Goal: Register for event/course: Register for event/course

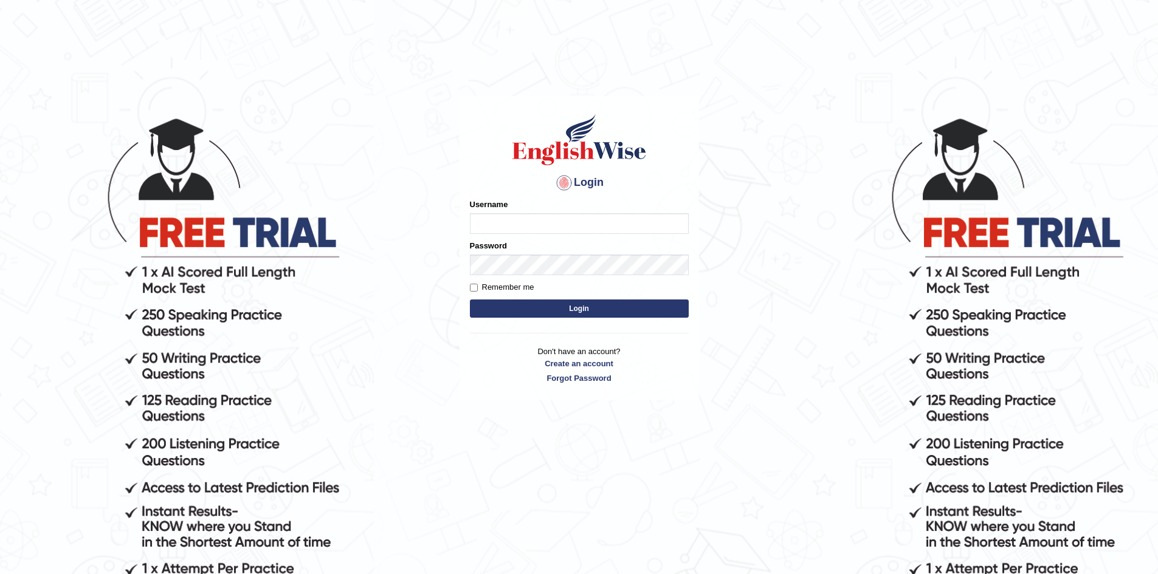
click at [515, 227] on input "Username" at bounding box center [579, 223] width 219 height 21
type input "sopheakdey"
click at [470, 300] on button "Login" at bounding box center [579, 309] width 219 height 18
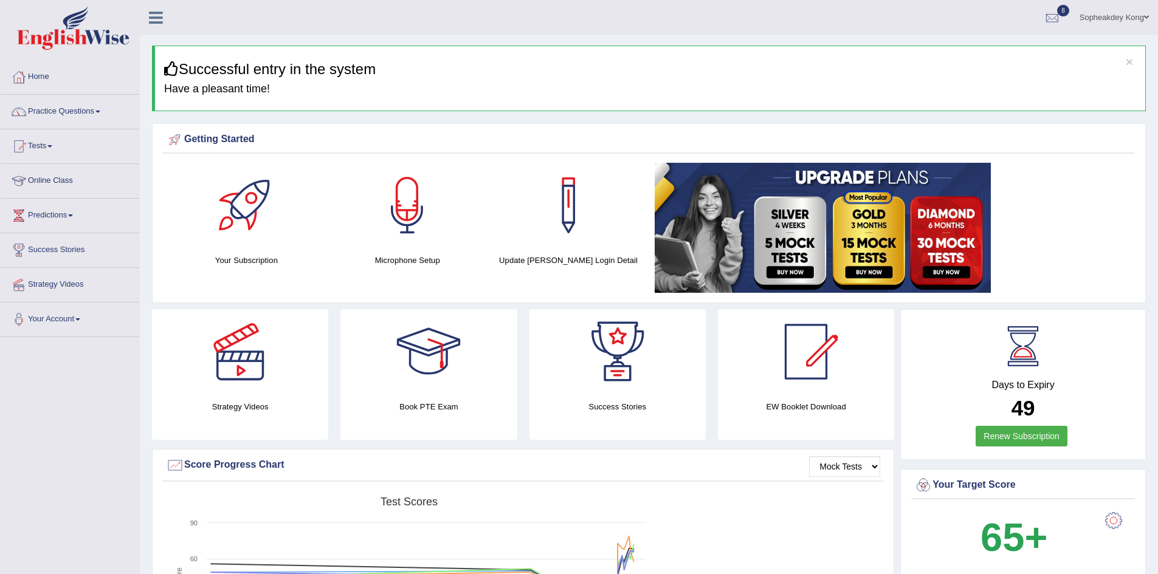
click at [52, 146] on span at bounding box center [49, 146] width 5 height 2
click at [60, 195] on link "Take Mock Test" at bounding box center [79, 196] width 114 height 22
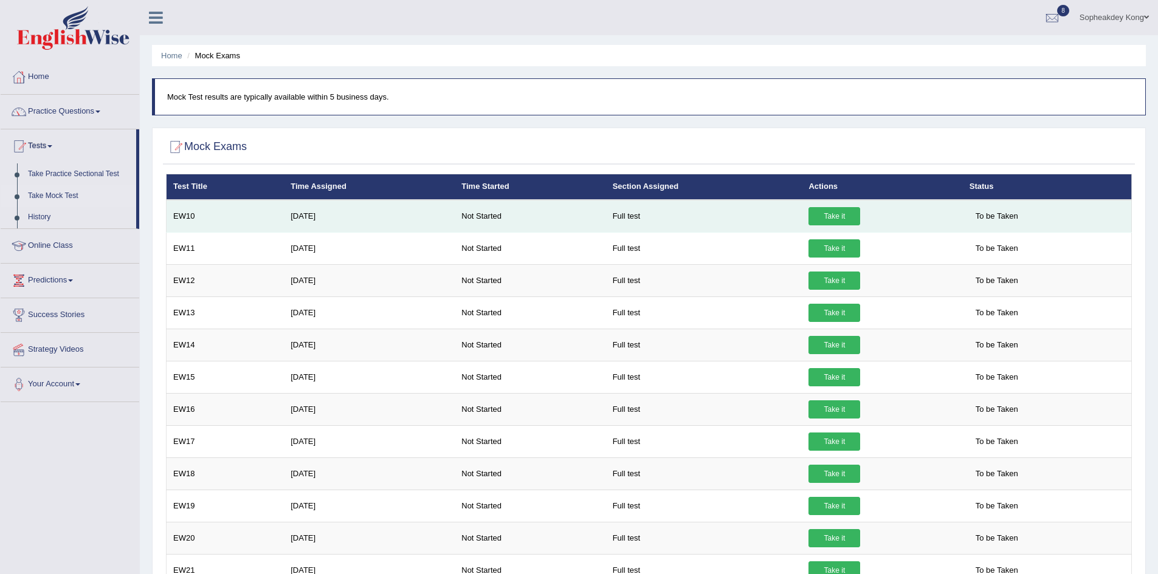
click at [208, 216] on td "EW10" at bounding box center [225, 216] width 118 height 33
click at [839, 216] on link "Take it" at bounding box center [834, 216] width 52 height 18
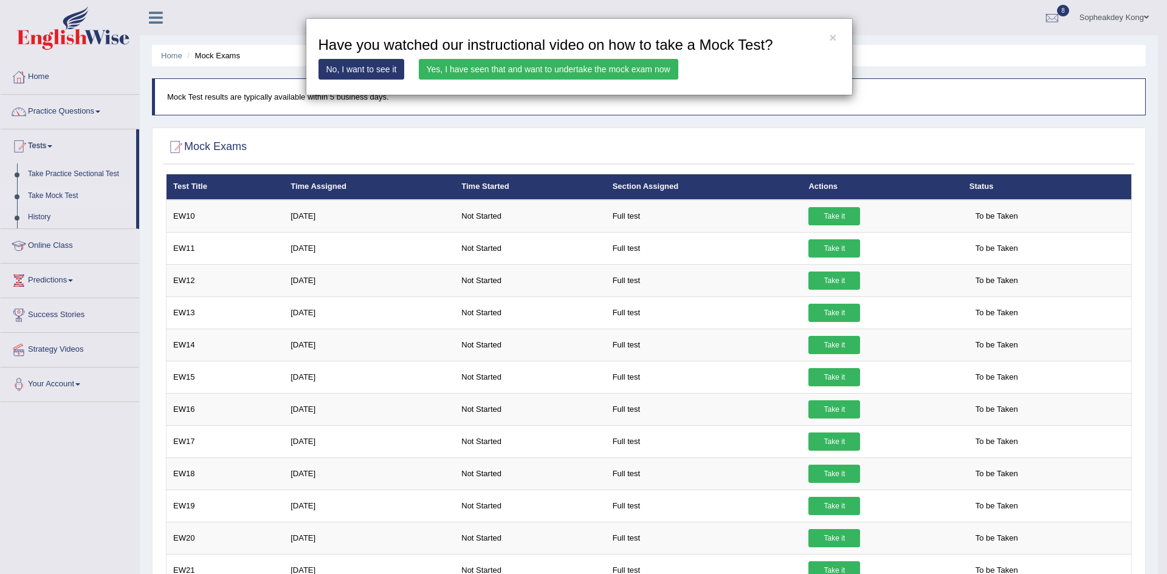
click at [482, 70] on link "Yes, I have seen that and want to undertake the mock exam now" at bounding box center [548, 69] width 259 height 21
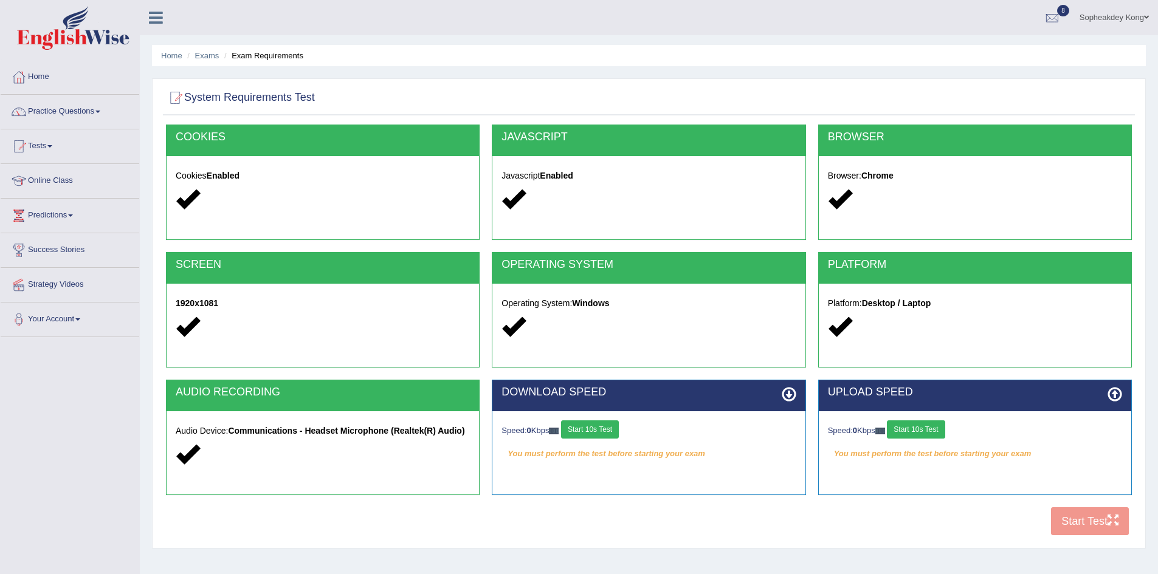
click at [594, 431] on button "Start 10s Test" at bounding box center [590, 429] width 58 height 18
click at [933, 426] on button "Start 10s Test" at bounding box center [916, 429] width 58 height 18
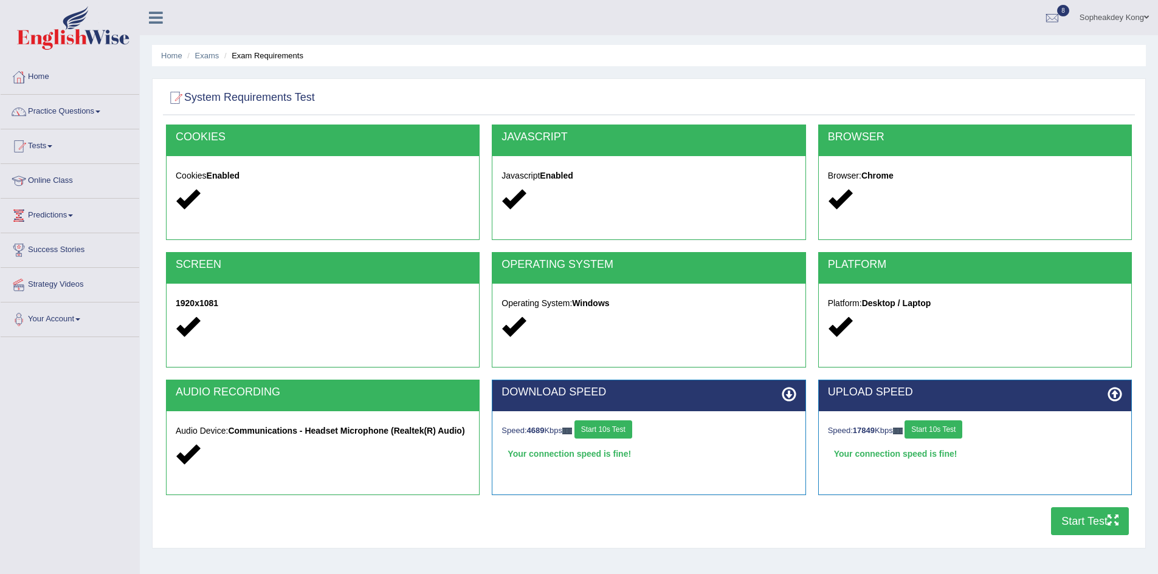
click at [1066, 521] on button "Start Test" at bounding box center [1090, 521] width 78 height 28
